Goal: Task Accomplishment & Management: Manage account settings

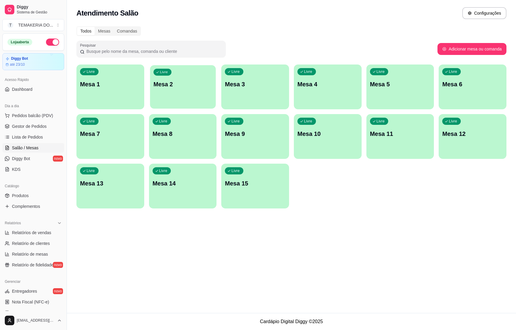
click at [181, 84] on p "Mesa 2" at bounding box center [182, 84] width 59 height 8
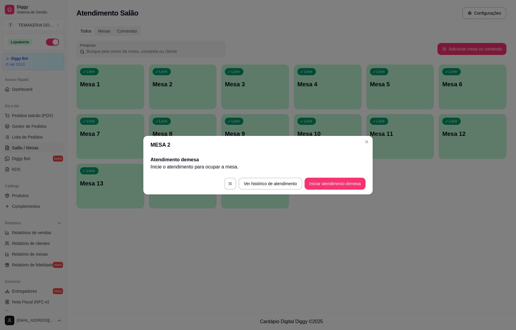
click at [319, 177] on footer "Ver histórico de atendimento Iniciar atendimento de mesa" at bounding box center [257, 183] width 229 height 21
click at [318, 179] on button "Iniciar atendimento de mesa" at bounding box center [335, 184] width 61 height 12
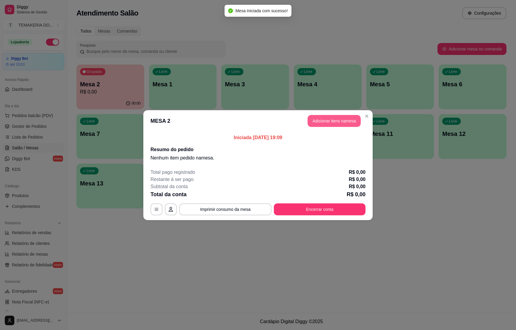
click at [314, 120] on button "Adicionar itens na mesa" at bounding box center [334, 121] width 53 height 12
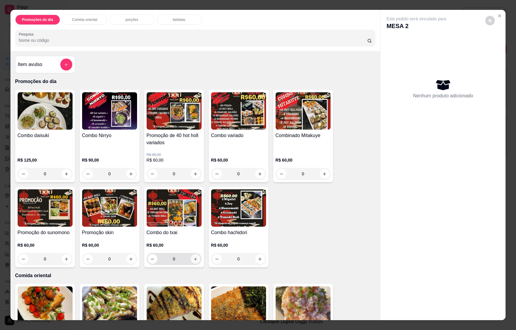
click at [193, 258] on icon "increase-product-quantity" at bounding box center [195, 259] width 4 height 4
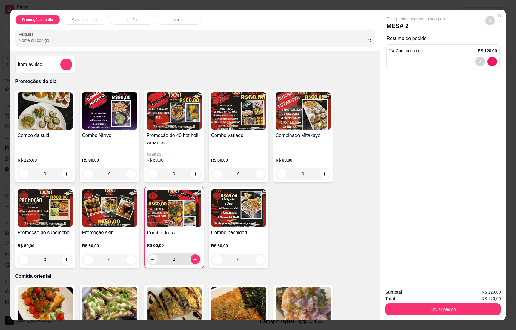
click at [150, 258] on icon "decrease-product-quantity" at bounding box center [152, 259] width 4 height 4
type input "1"
click at [435, 309] on button "Enviar pedido" at bounding box center [443, 309] width 112 height 12
click at [432, 292] on button "Registrar cliente" at bounding box center [444, 294] width 38 height 11
click at [448, 315] on button "Enviar pedido" at bounding box center [443, 309] width 112 height 12
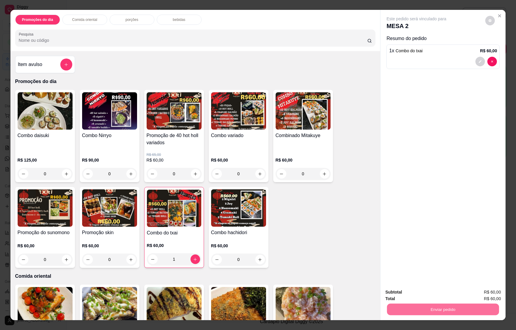
click at [484, 295] on button "Enviar pedido" at bounding box center [484, 294] width 34 height 11
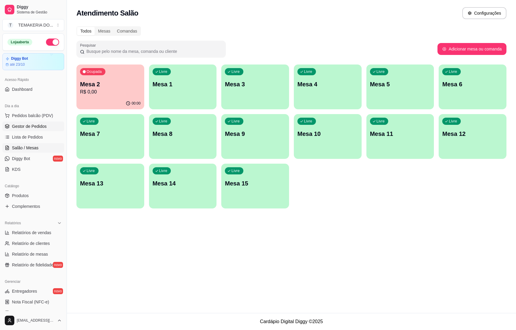
click at [37, 124] on span "Gestor de Pedidos" at bounding box center [29, 126] width 35 height 6
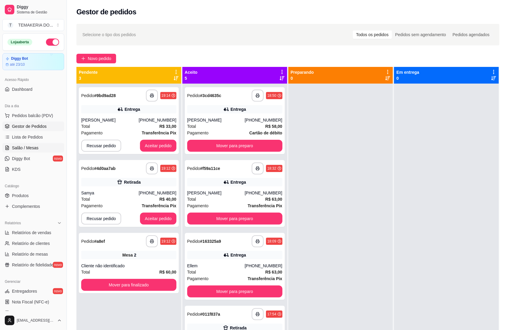
click at [36, 149] on span "Salão / Mesas" at bounding box center [25, 148] width 27 height 6
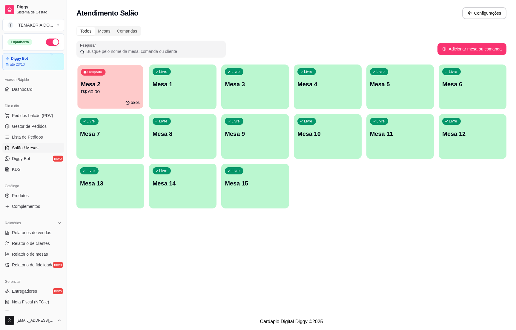
click at [94, 90] on p "R$ 60,00" at bounding box center [110, 91] width 59 height 7
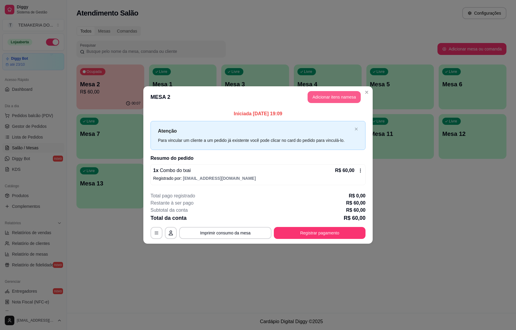
click at [327, 101] on button "Adicionar itens na mesa" at bounding box center [334, 97] width 53 height 12
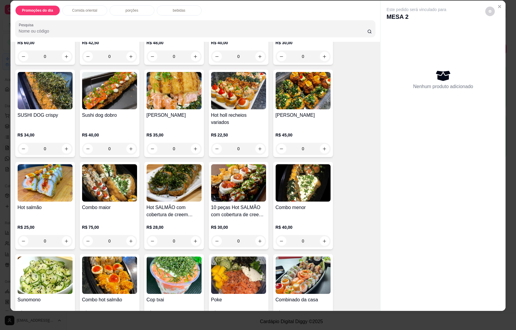
scroll to position [941, 0]
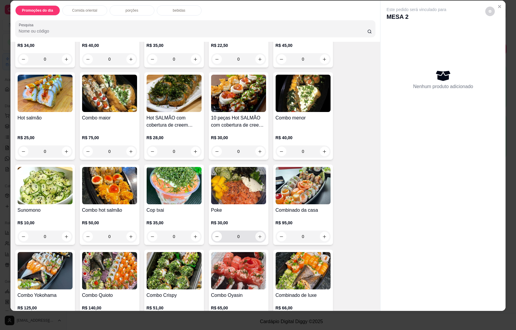
click at [258, 234] on icon "increase-product-quantity" at bounding box center [260, 236] width 4 height 4
type input "1"
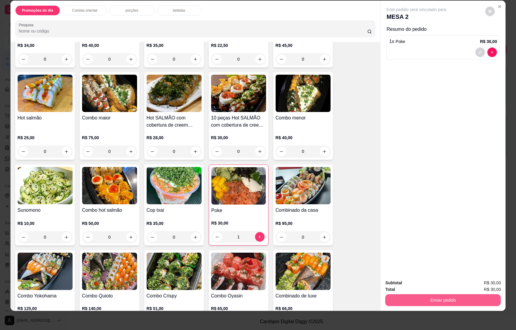
click at [427, 295] on button "Enviar pedido" at bounding box center [443, 300] width 116 height 12
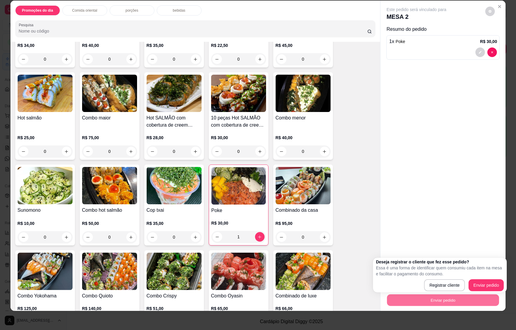
click at [178, 11] on p "bebidas" at bounding box center [179, 10] width 13 height 5
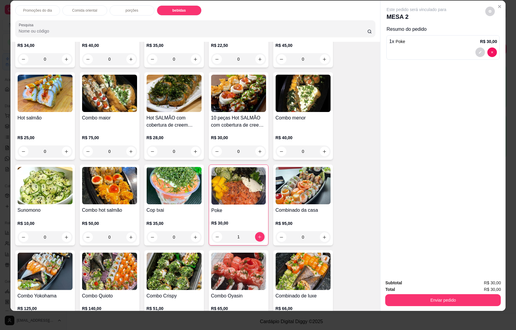
scroll to position [1684, 0]
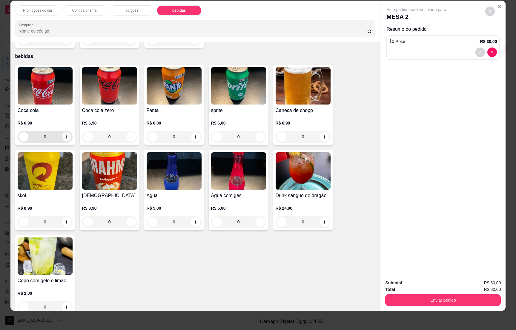
click at [64, 135] on icon "increase-product-quantity" at bounding box center [66, 137] width 4 height 4
type input "1"
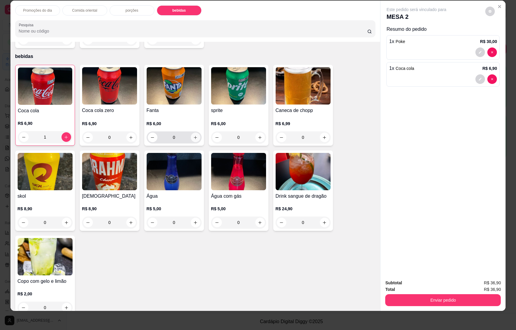
click at [191, 133] on button "increase-product-quantity" at bounding box center [196, 138] width 10 height 10
type input "1"
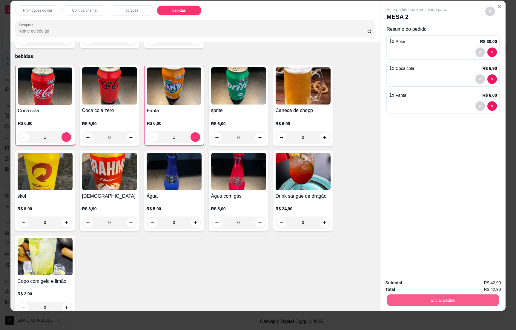
click at [442, 296] on button "Enviar pedido" at bounding box center [443, 300] width 112 height 12
click at [439, 284] on button "Registrar cliente" at bounding box center [444, 285] width 39 height 11
click at [440, 296] on button "Enviar pedido" at bounding box center [443, 300] width 116 height 12
click at [477, 282] on button "Enviar pedido" at bounding box center [484, 285] width 34 height 11
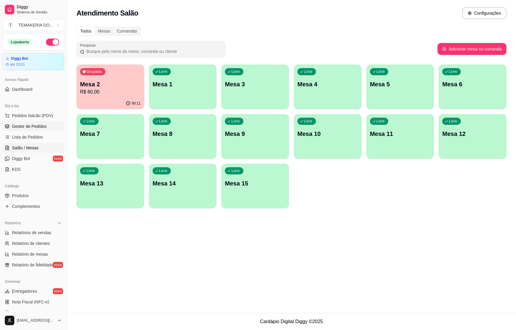
click at [40, 128] on span "Gestor de Pedidos" at bounding box center [29, 126] width 35 height 6
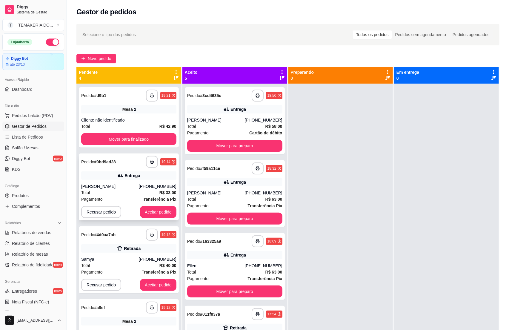
click at [115, 189] on div "Total R$ 33,00" at bounding box center [128, 192] width 95 height 7
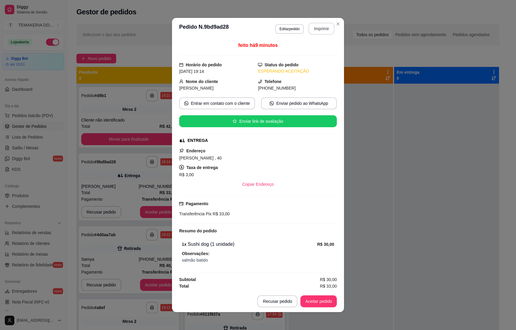
click at [318, 30] on button "Imprimir" at bounding box center [321, 29] width 26 height 12
click at [316, 300] on button "Aceitar pedido" at bounding box center [318, 301] width 36 height 12
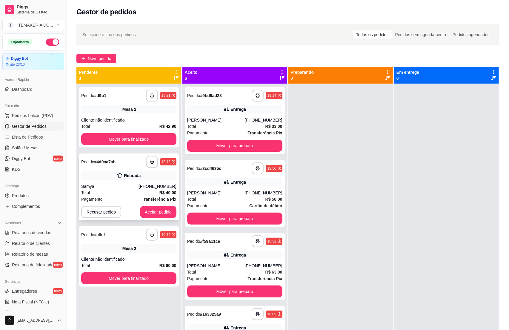
click at [134, 188] on div "Samya" at bounding box center [110, 186] width 58 height 6
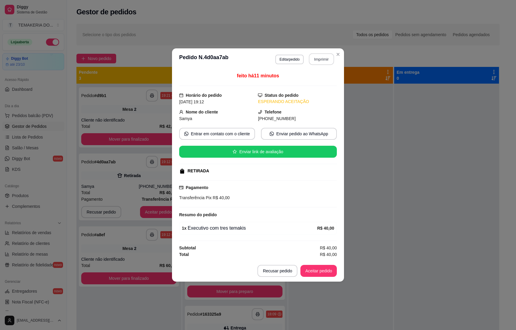
click at [319, 57] on button "Imprimir" at bounding box center [321, 59] width 25 height 12
click at [318, 274] on button "Aceitar pedido" at bounding box center [318, 271] width 36 height 12
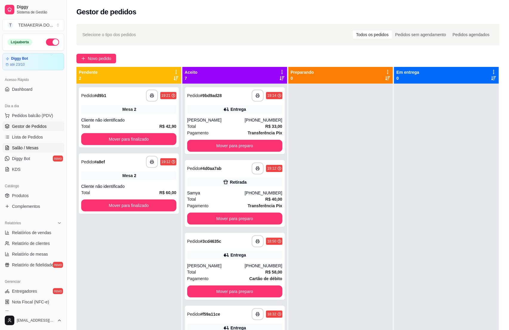
click at [28, 150] on span "Salão / Mesas" at bounding box center [25, 148] width 27 height 6
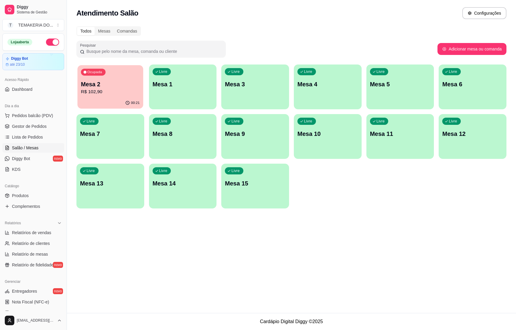
click at [101, 100] on div "00:21" at bounding box center [110, 102] width 66 height 11
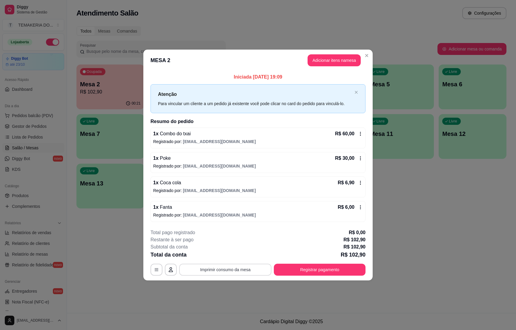
click at [226, 265] on button "Imprimir consumo da mesa" at bounding box center [225, 270] width 92 height 12
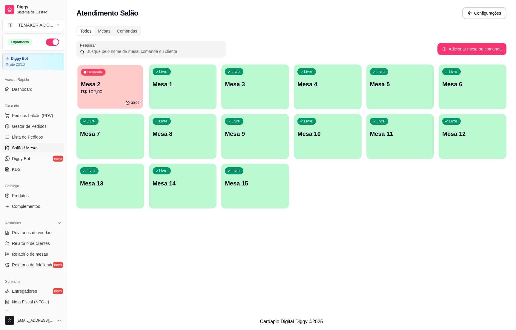
click at [87, 90] on p "R$ 102,90" at bounding box center [110, 91] width 59 height 7
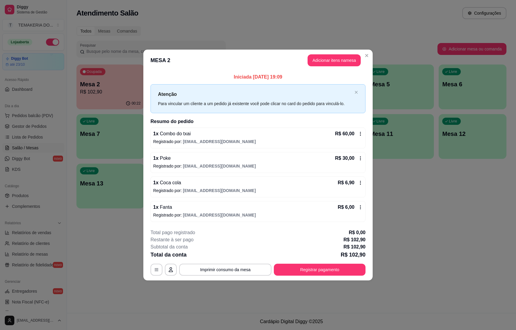
click at [331, 277] on footer "**********" at bounding box center [257, 252] width 229 height 56
click at [328, 271] on button "Registrar pagamento" at bounding box center [320, 270] width 92 height 12
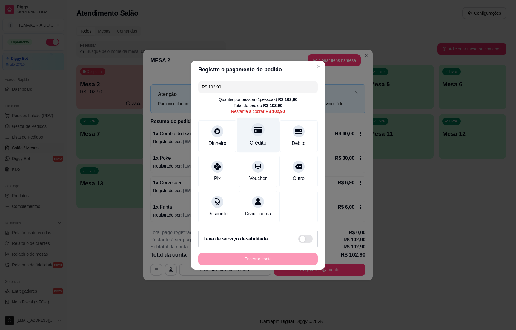
click at [248, 135] on div "Crédito" at bounding box center [258, 134] width 42 height 35
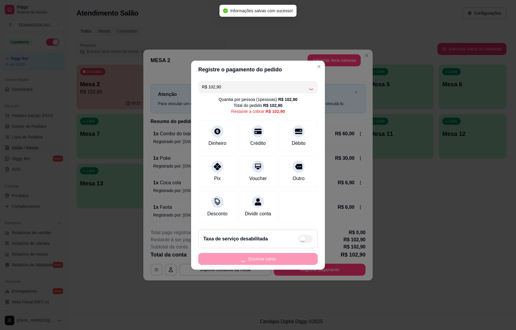
type input "R$ 0,00"
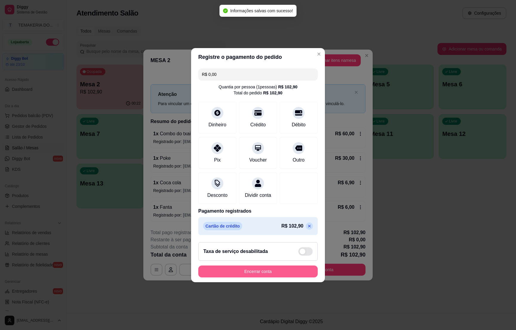
click at [227, 271] on button "Encerrar conta" at bounding box center [257, 271] width 119 height 12
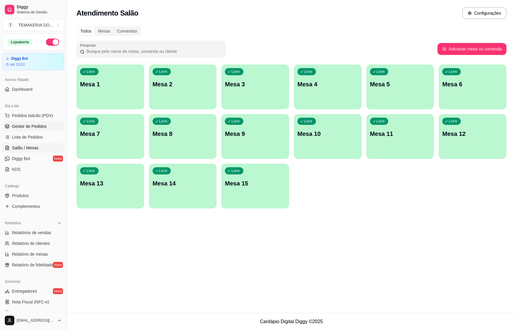
click at [36, 123] on link "Gestor de Pedidos" at bounding box center [33, 127] width 62 height 10
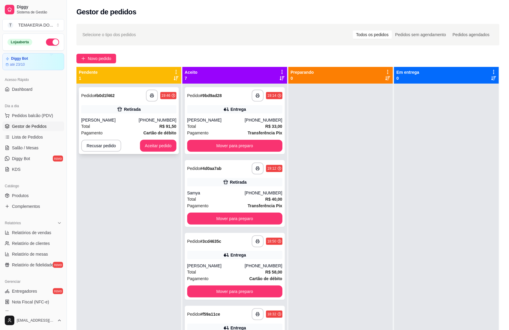
click at [120, 126] on div "Total R$ 91,50" at bounding box center [128, 126] width 95 height 7
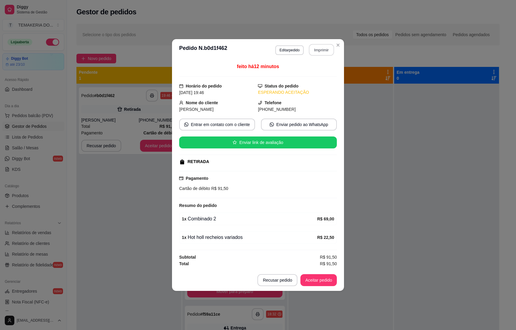
click at [327, 51] on button "Imprimir" at bounding box center [321, 50] width 25 height 12
click at [316, 280] on button "Aceitar pedido" at bounding box center [318, 280] width 35 height 12
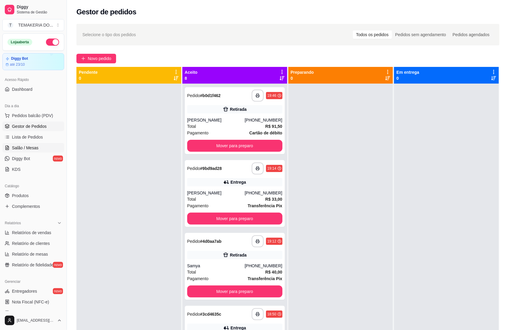
click at [23, 148] on span "Salão / Mesas" at bounding box center [25, 148] width 27 height 6
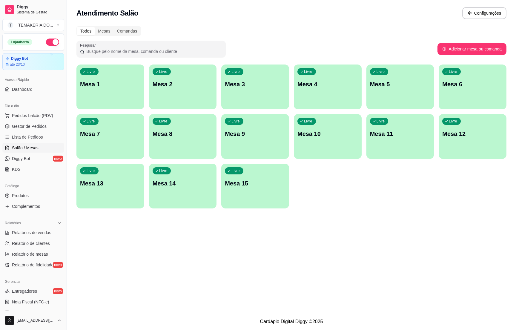
click at [249, 92] on div "Livre Mesa 3" at bounding box center [255, 83] width 68 height 38
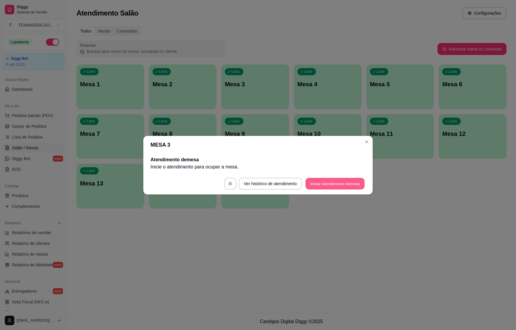
click at [320, 183] on button "Iniciar atendimento de mesa" at bounding box center [334, 184] width 59 height 12
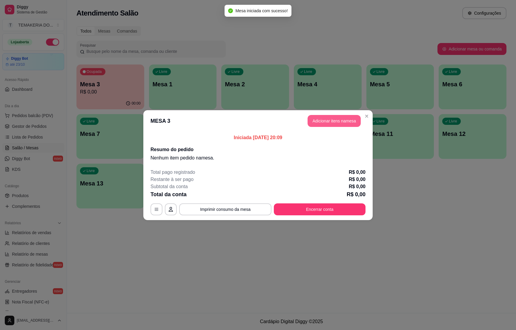
click at [325, 121] on button "Adicionar itens na mesa" at bounding box center [334, 121] width 53 height 12
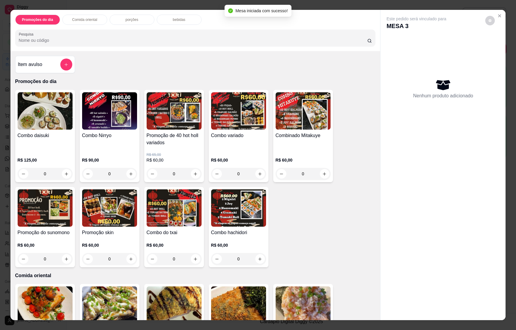
scroll to position [134, 0]
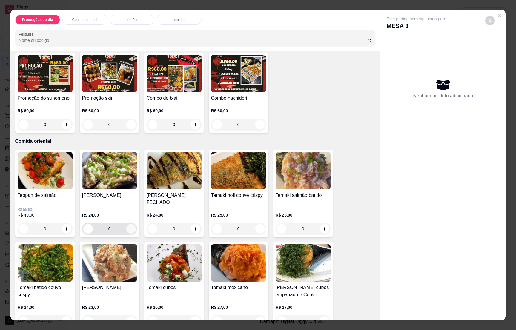
click at [129, 228] on icon "increase-product-quantity" at bounding box center [131, 229] width 4 height 4
type input "1"
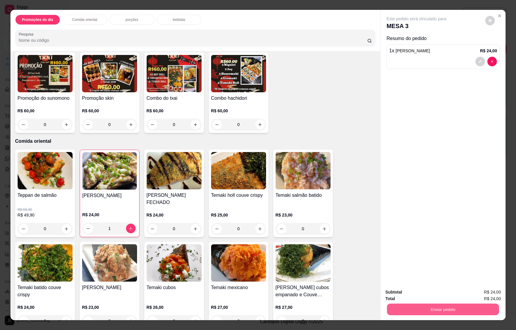
click at [421, 305] on button "Enviar pedido" at bounding box center [443, 309] width 112 height 12
click at [426, 309] on button "Enviar pedido" at bounding box center [443, 309] width 112 height 12
click at [482, 293] on button "Enviar pedido" at bounding box center [484, 294] width 33 height 11
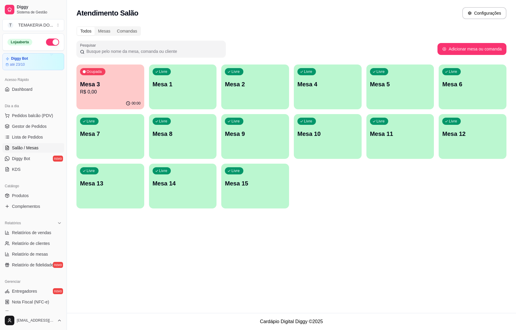
click at [176, 82] on p "Mesa 1" at bounding box center [183, 84] width 61 height 8
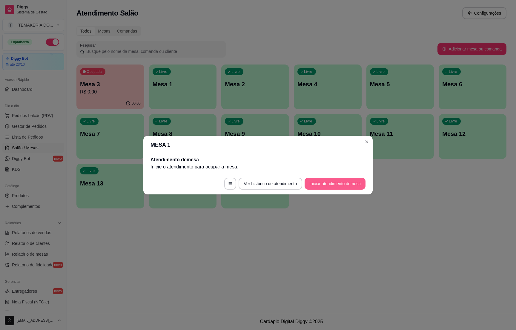
click at [337, 187] on button "Iniciar atendimento de mesa" at bounding box center [335, 184] width 61 height 12
click at [337, 187] on footer "Ver histórico de atendimento Iniciar atendimento de mesa" at bounding box center [257, 183] width 229 height 21
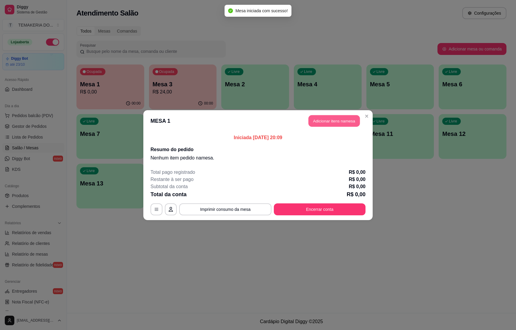
click at [310, 119] on button "Adicionar itens na mesa" at bounding box center [333, 121] width 51 height 12
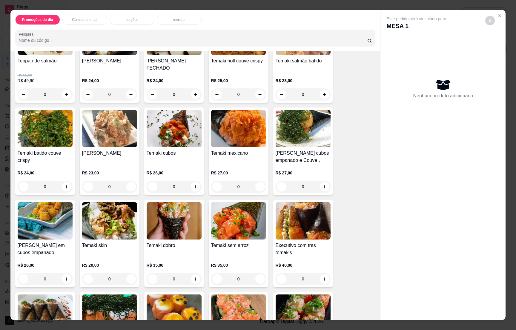
scroll to position [358, 0]
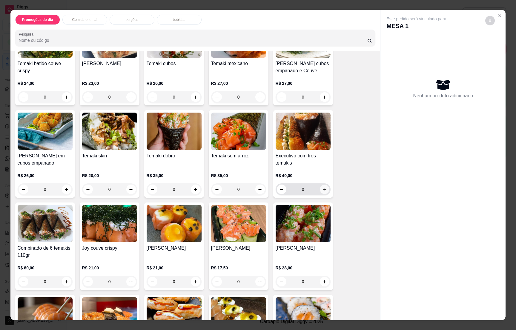
click at [321, 191] on button "increase-product-quantity" at bounding box center [324, 189] width 9 height 9
type input "1"
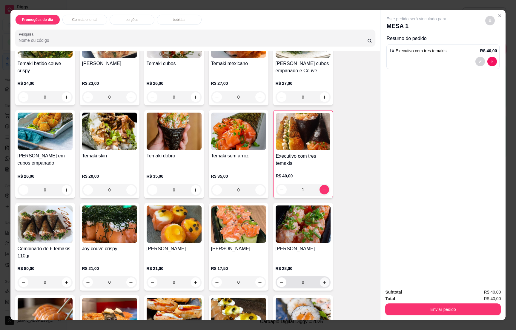
click at [322, 280] on icon "increase-product-quantity" at bounding box center [324, 282] width 4 height 4
type input "1"
click at [445, 305] on button "Enviar pedido" at bounding box center [443, 309] width 116 height 12
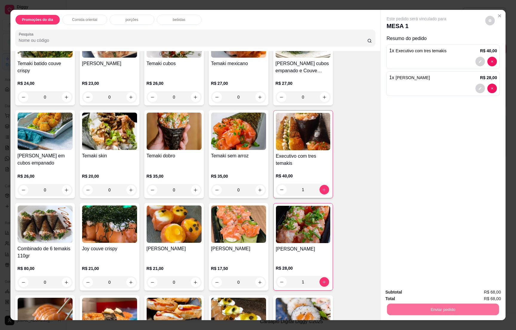
click at [480, 290] on button "Enviar pedido" at bounding box center [484, 294] width 34 height 11
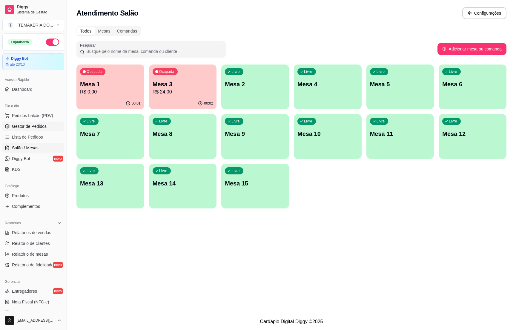
click at [35, 125] on span "Gestor de Pedidos" at bounding box center [29, 126] width 35 height 6
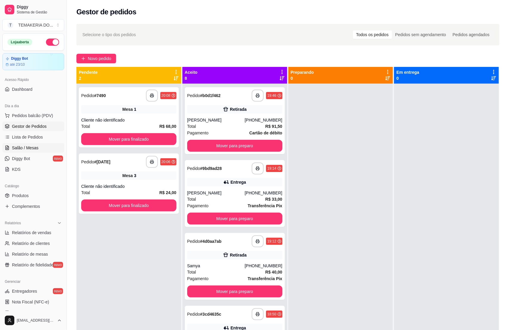
click at [21, 146] on span "Salão / Mesas" at bounding box center [25, 148] width 27 height 6
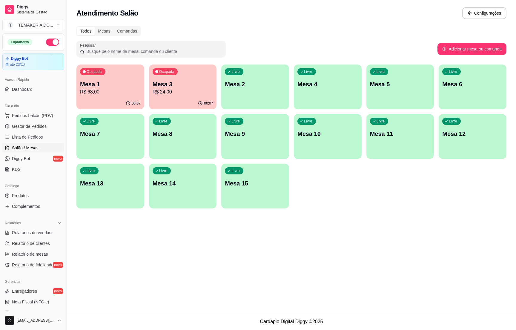
click at [96, 88] on p "R$ 68,00" at bounding box center [110, 91] width 61 height 7
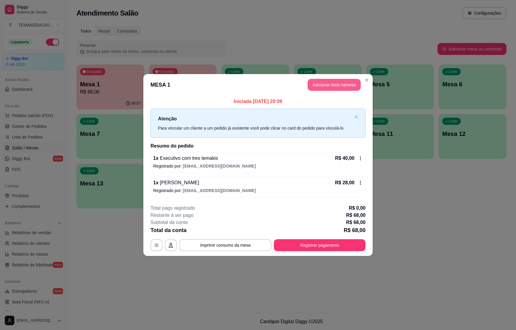
click at [323, 84] on button "Adicionar itens na mesa" at bounding box center [334, 85] width 53 height 12
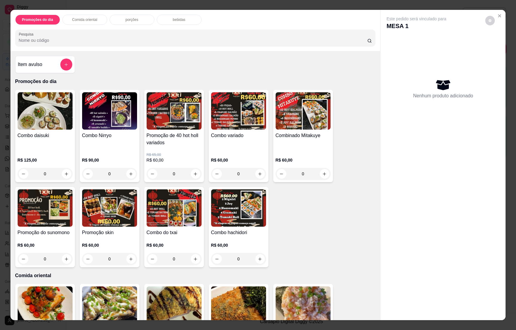
click at [173, 19] on p "bebidas" at bounding box center [179, 19] width 13 height 5
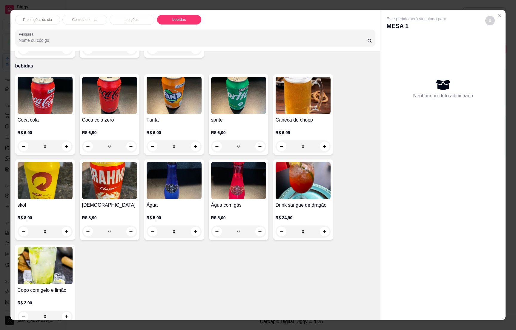
scroll to position [9, 0]
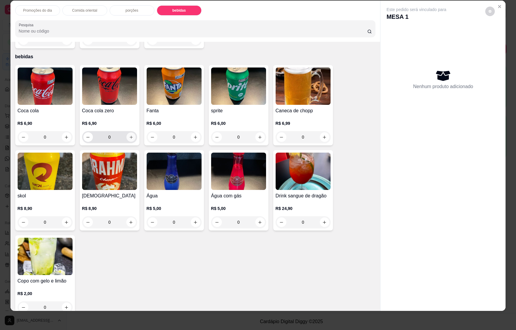
click at [126, 133] on button "increase-product-quantity" at bounding box center [130, 137] width 9 height 9
type input "1"
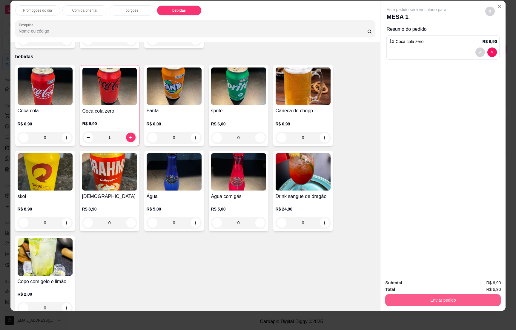
click at [445, 300] on button "Enviar pedido" at bounding box center [443, 300] width 116 height 12
click at [486, 284] on button "Enviar pedido" at bounding box center [484, 285] width 33 height 11
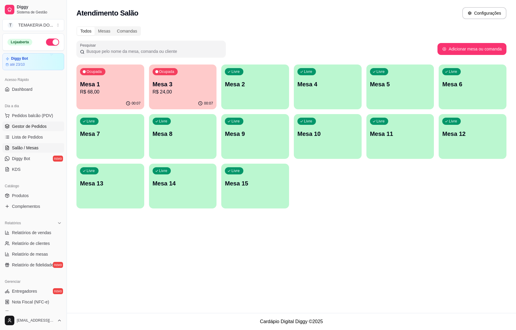
click at [29, 126] on span "Gestor de Pedidos" at bounding box center [29, 126] width 35 height 6
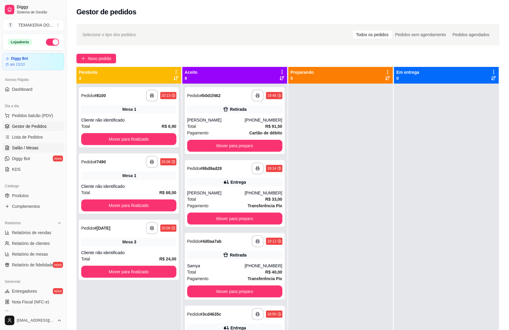
click at [32, 145] on span "Salão / Mesas" at bounding box center [25, 148] width 27 height 6
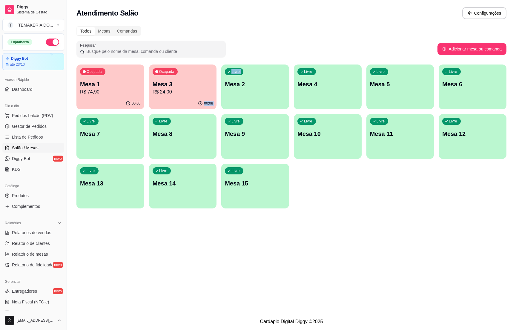
drag, startPoint x: 221, startPoint y: 87, endPoint x: 211, endPoint y: 91, distance: 10.7
click at [216, 90] on div "Ocupada Mesa 1 R$ 74,90 00:08 Ocupada Mesa 3 R$ 24,00 00:08 Livre Mesa 2 Livre …" at bounding box center [291, 136] width 430 height 144
click at [203, 94] on p "R$ 24,00" at bounding box center [183, 91] width 61 height 7
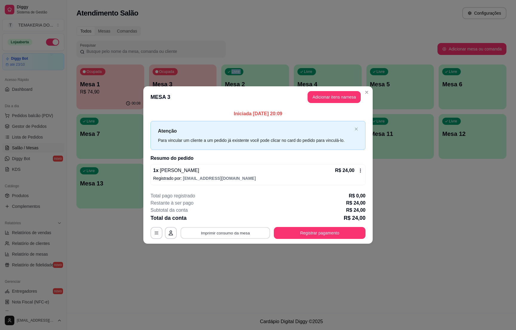
click at [225, 230] on button "Imprimir consumo da mesa" at bounding box center [226, 233] width 90 height 12
click at [319, 232] on button "Registrar pagamento" at bounding box center [320, 233] width 92 height 12
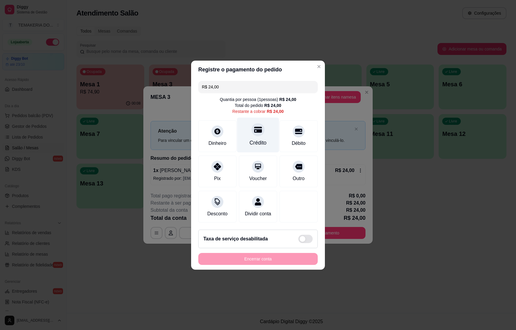
click at [261, 133] on div "Crédito" at bounding box center [258, 134] width 42 height 35
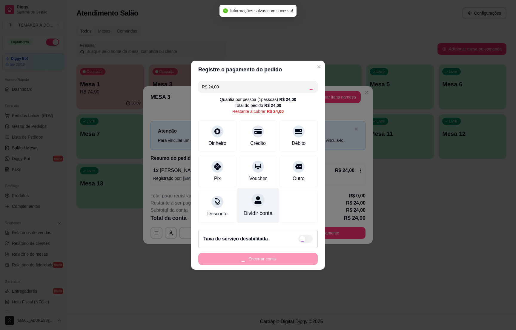
type input "R$ 0,00"
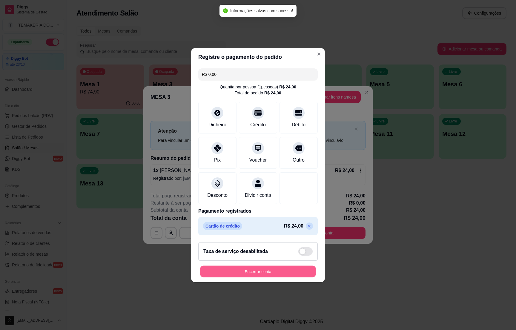
click at [262, 274] on button "Encerrar conta" at bounding box center [258, 271] width 116 height 12
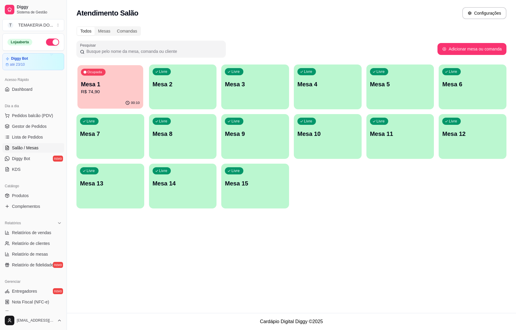
click at [107, 99] on div "00:10" at bounding box center [110, 102] width 66 height 11
click at [47, 127] on link "Gestor de Pedidos" at bounding box center [33, 127] width 62 height 10
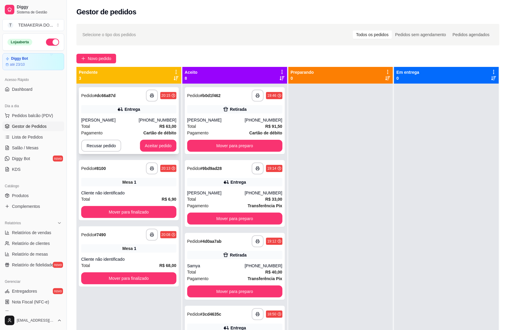
click at [115, 124] on div "Total R$ 63,00" at bounding box center [128, 126] width 95 height 7
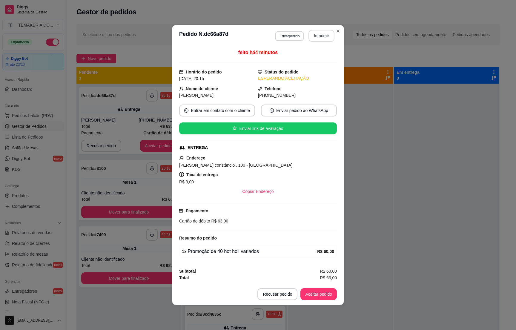
click at [319, 38] on button "Imprimir" at bounding box center [321, 36] width 26 height 12
click at [316, 291] on button "Aceitar pedido" at bounding box center [318, 294] width 36 height 12
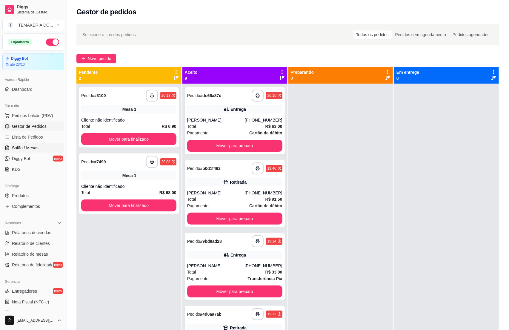
click at [22, 146] on span "Salão / Mesas" at bounding box center [25, 148] width 27 height 6
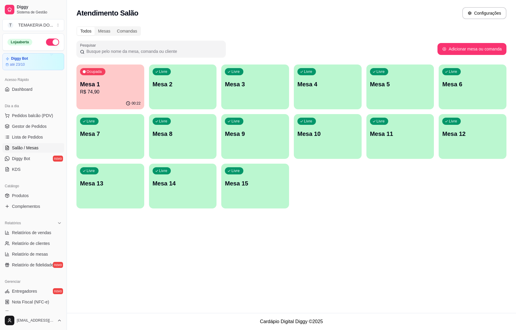
click at [123, 99] on div "00:22" at bounding box center [110, 104] width 68 height 12
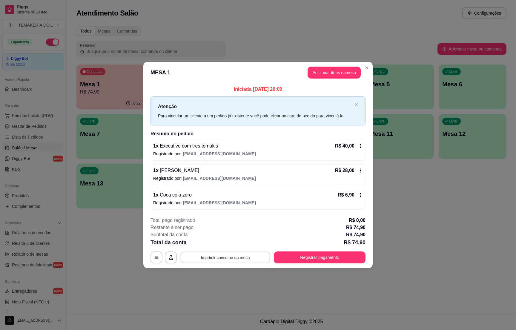
click at [251, 260] on button "Imprimir consumo da mesa" at bounding box center [226, 258] width 90 height 12
click at [320, 265] on footer "**********" at bounding box center [257, 240] width 229 height 56
click at [320, 259] on button "Registrar pagamento" at bounding box center [319, 258] width 89 height 12
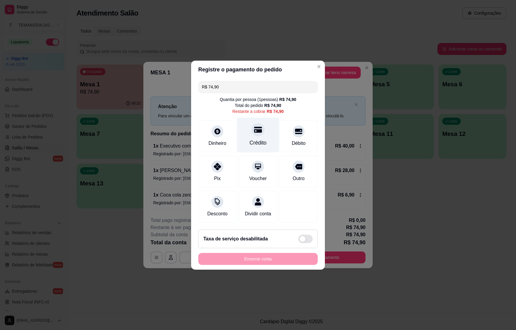
click at [248, 131] on div "Crédito" at bounding box center [258, 134] width 42 height 35
type input "R$ 0,00"
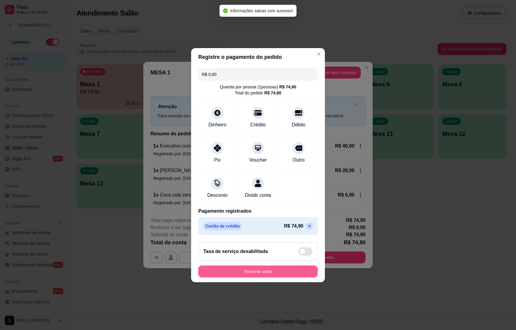
click at [262, 272] on button "Encerrar conta" at bounding box center [257, 271] width 119 height 12
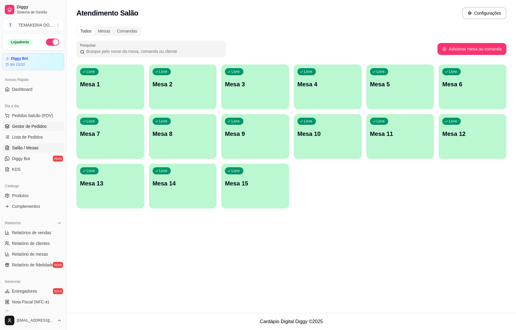
click at [35, 128] on span "Gestor de Pedidos" at bounding box center [29, 126] width 35 height 6
